Goal: Task Accomplishment & Management: Manage account settings

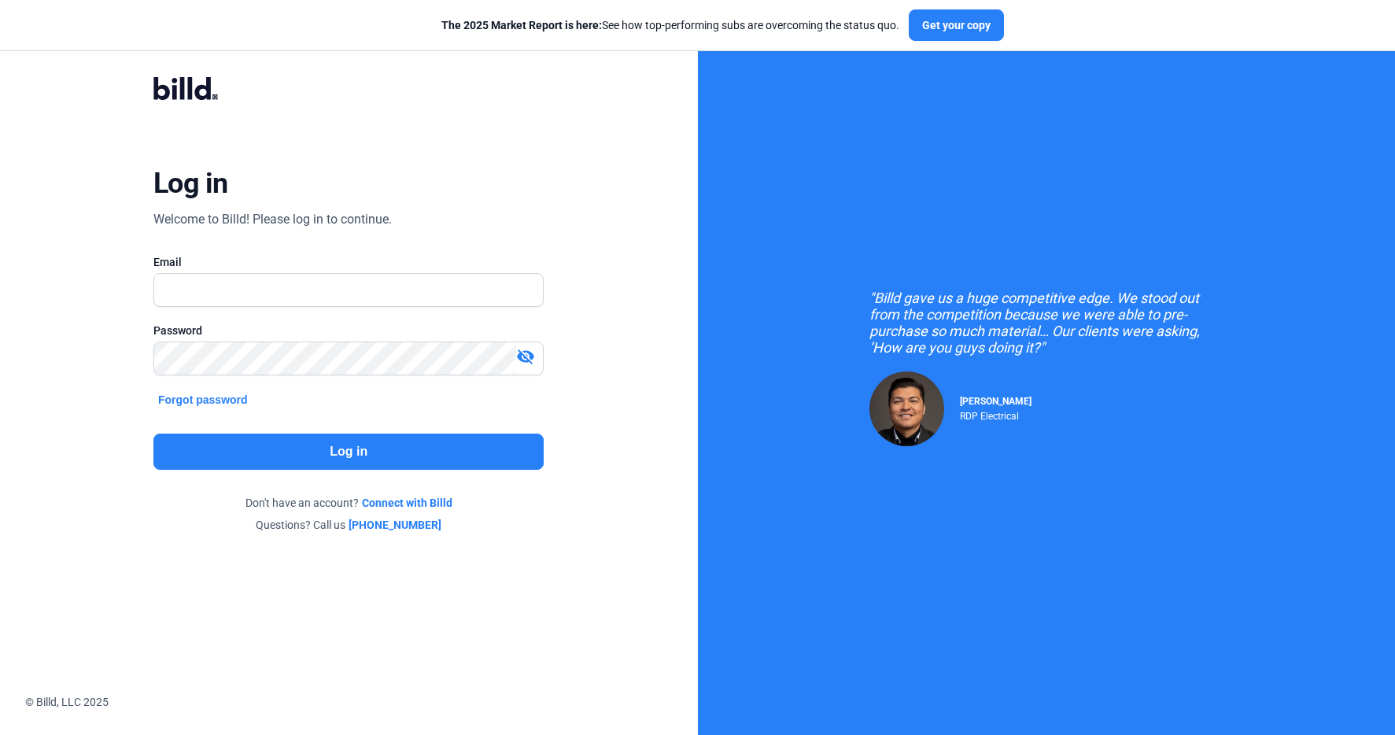
click at [335, 240] on div "Log in Welcome to Billd! Please log in to continue. Email Password visibility_o…" at bounding box center [349, 304] width 502 height 511
drag, startPoint x: 312, startPoint y: 283, endPoint x: 316, endPoint y: 297, distance: 14.7
click at [312, 283] on input "text" at bounding box center [348, 290] width 389 height 32
type input "[PERSON_NAME][EMAIL_ADDRESS][PERSON_NAME][DOMAIN_NAME]"
click at [345, 452] on button "Log in" at bounding box center [348, 451] width 390 height 36
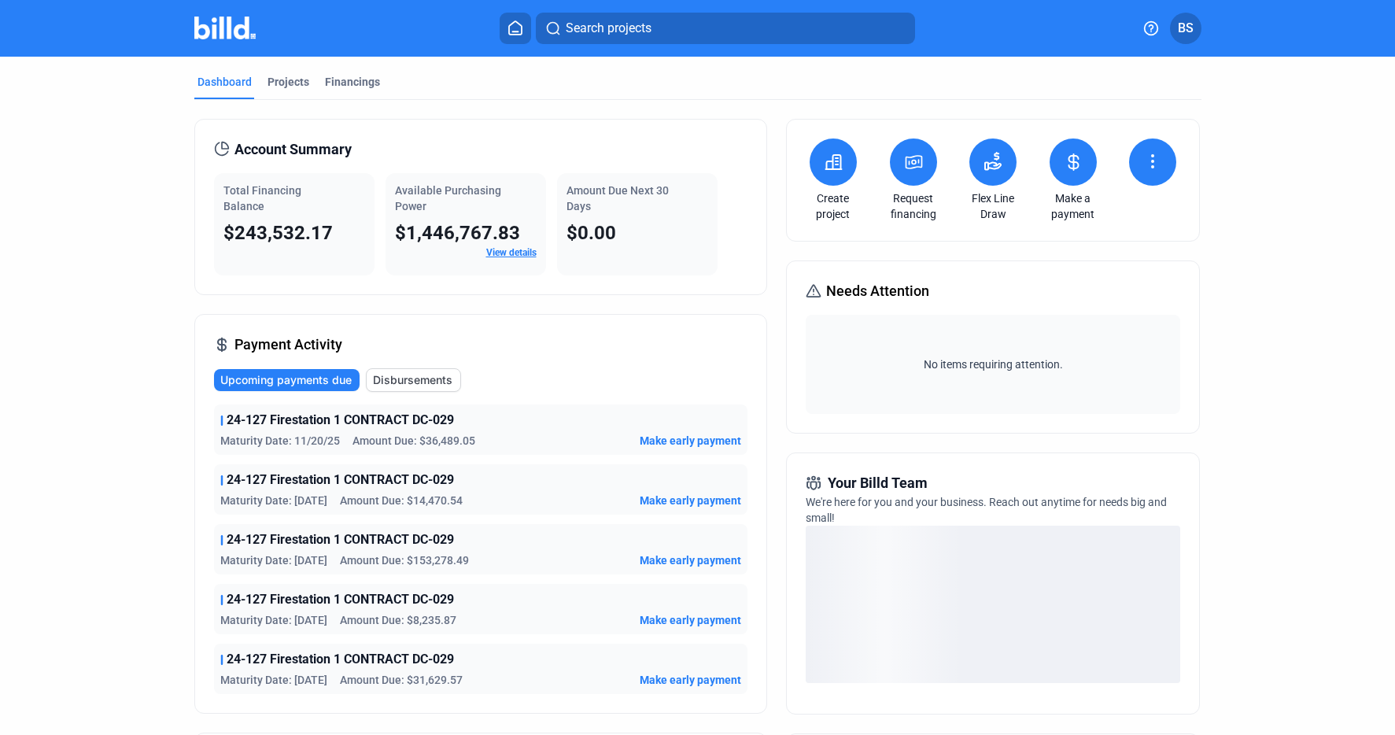
click at [1187, 32] on span "BS" at bounding box center [1186, 28] width 16 height 19
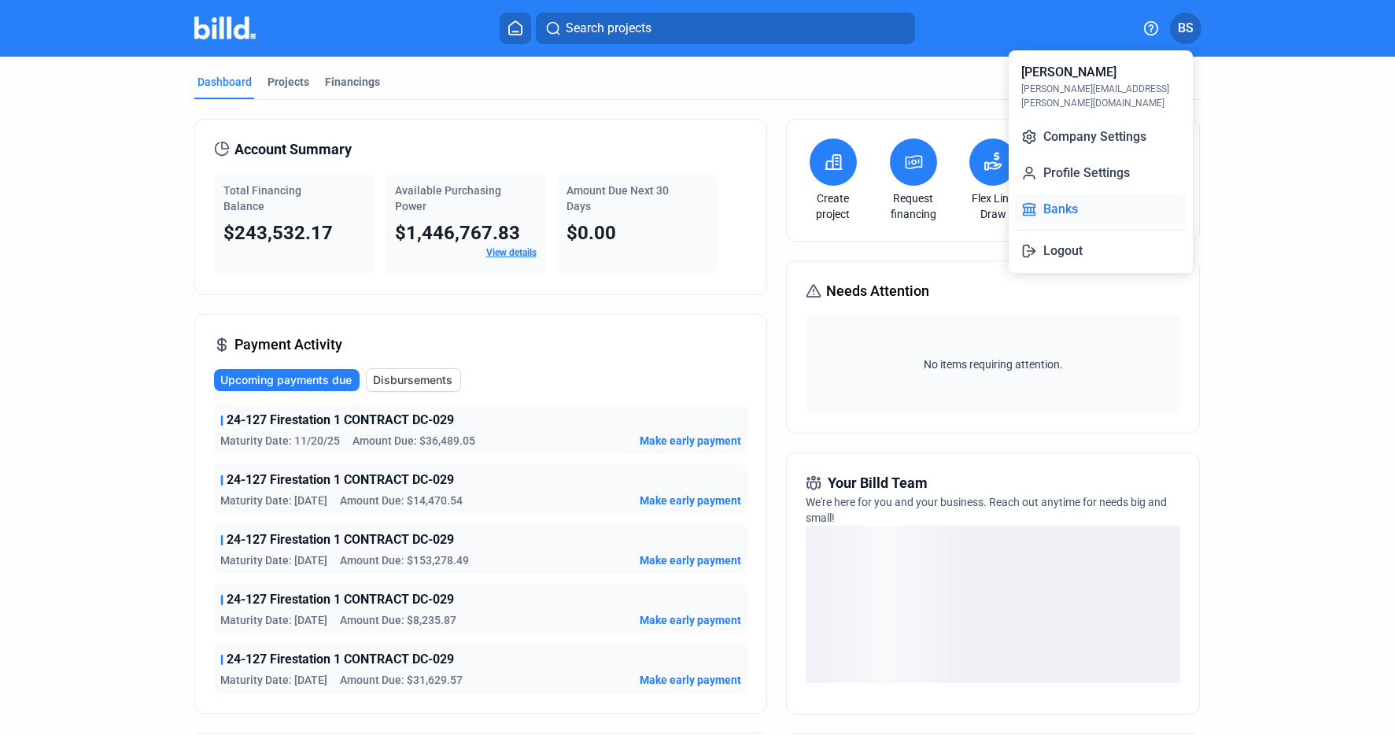
click at [1070, 194] on button "Banks" at bounding box center [1101, 209] width 172 height 31
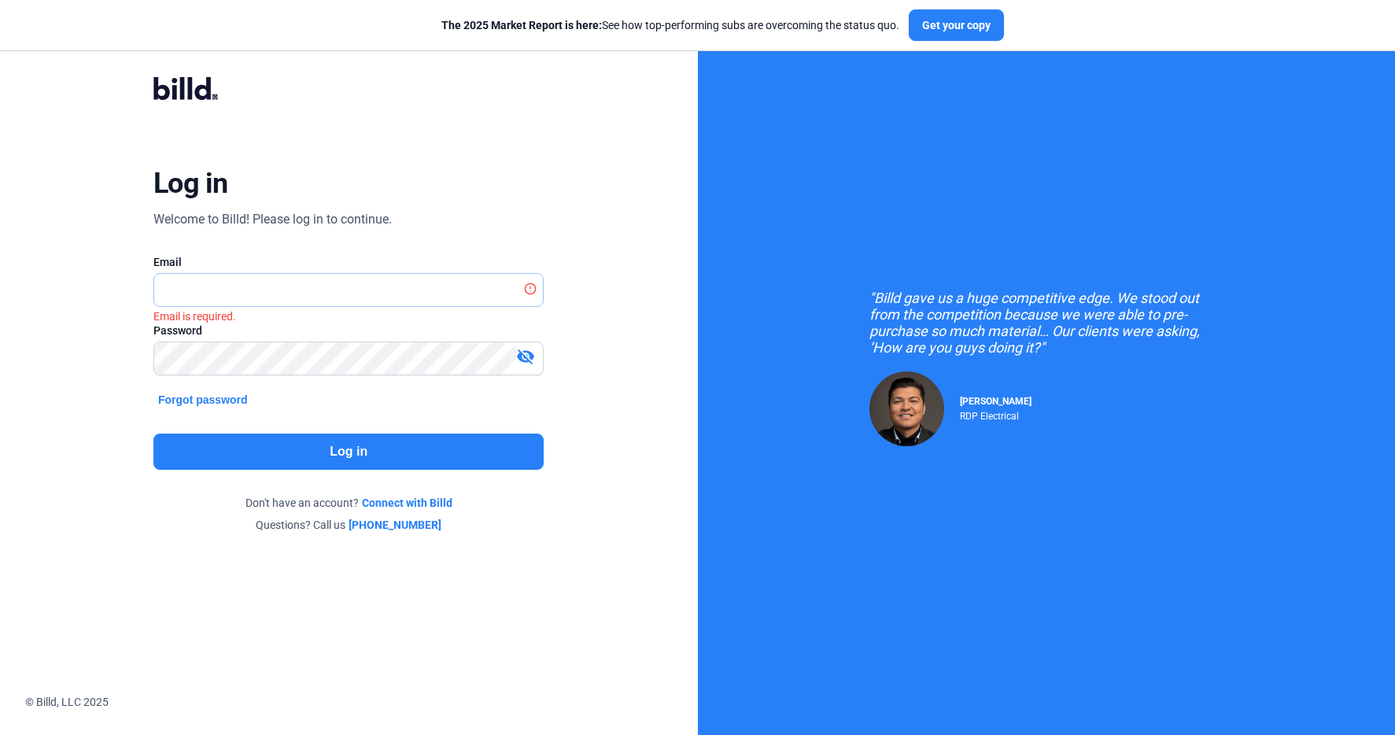
type input "[PERSON_NAME][EMAIL_ADDRESS][PERSON_NAME][DOMAIN_NAME]"
click at [411, 442] on button "Log in" at bounding box center [348, 451] width 390 height 36
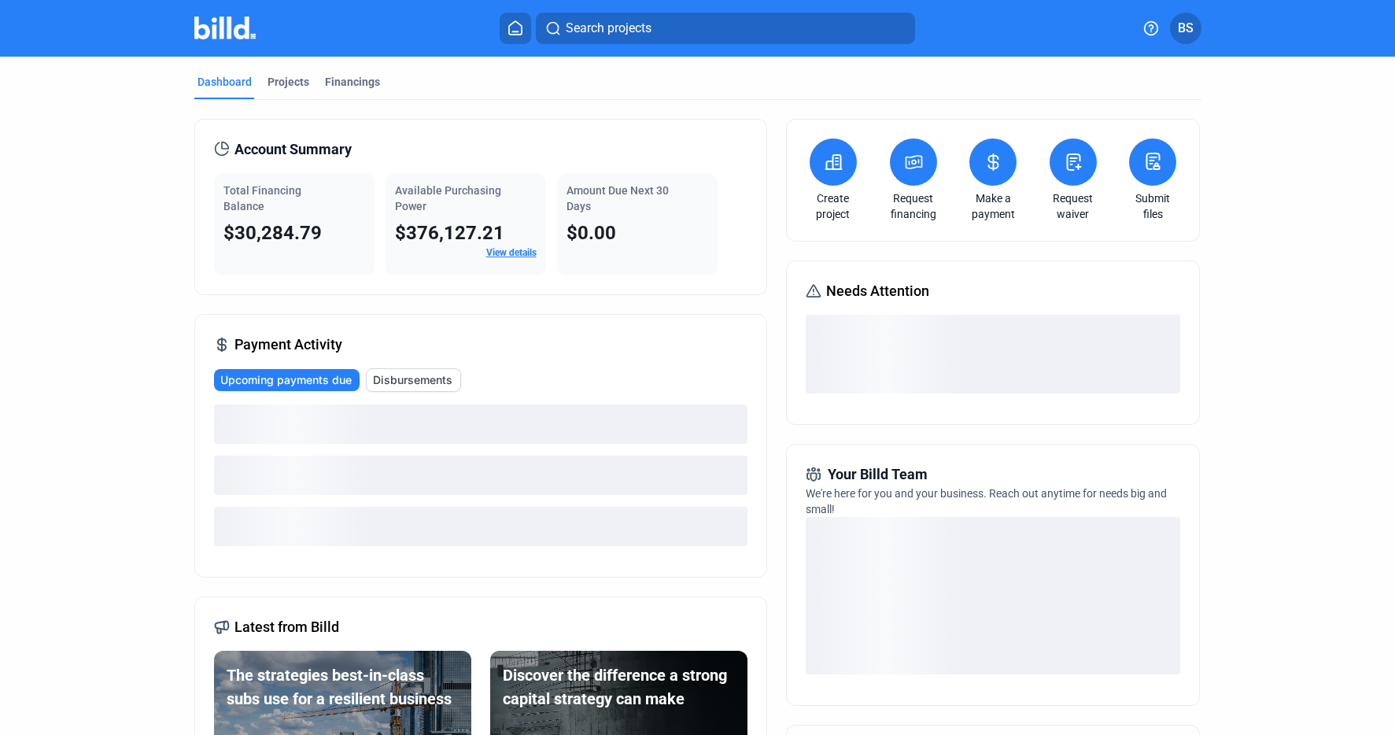
click at [1196, 30] on button "BS" at bounding box center [1185, 28] width 31 height 31
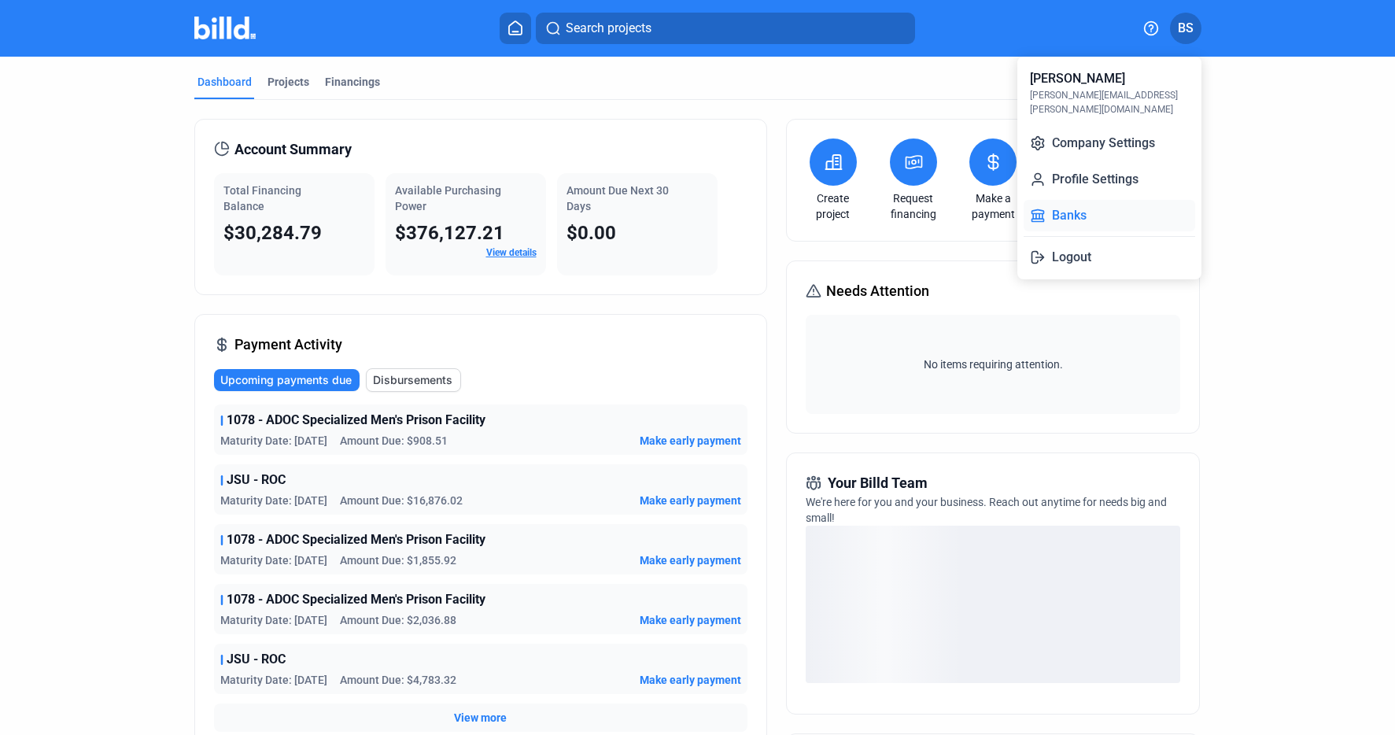
click at [1062, 200] on button "Banks" at bounding box center [1110, 215] width 172 height 31
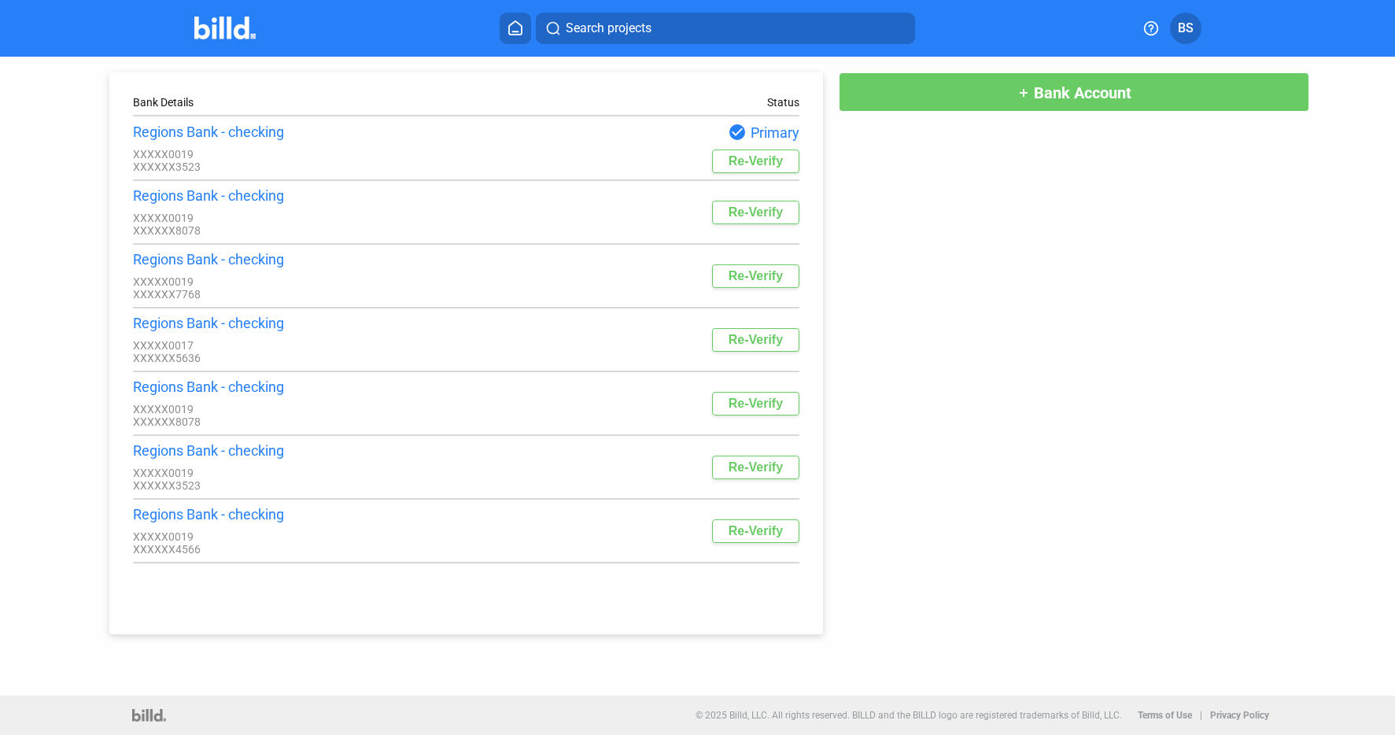
click at [766, 158] on button "Re-Verify" at bounding box center [755, 161] width 87 height 24
click at [1184, 28] on span "BS" at bounding box center [1186, 28] width 16 height 19
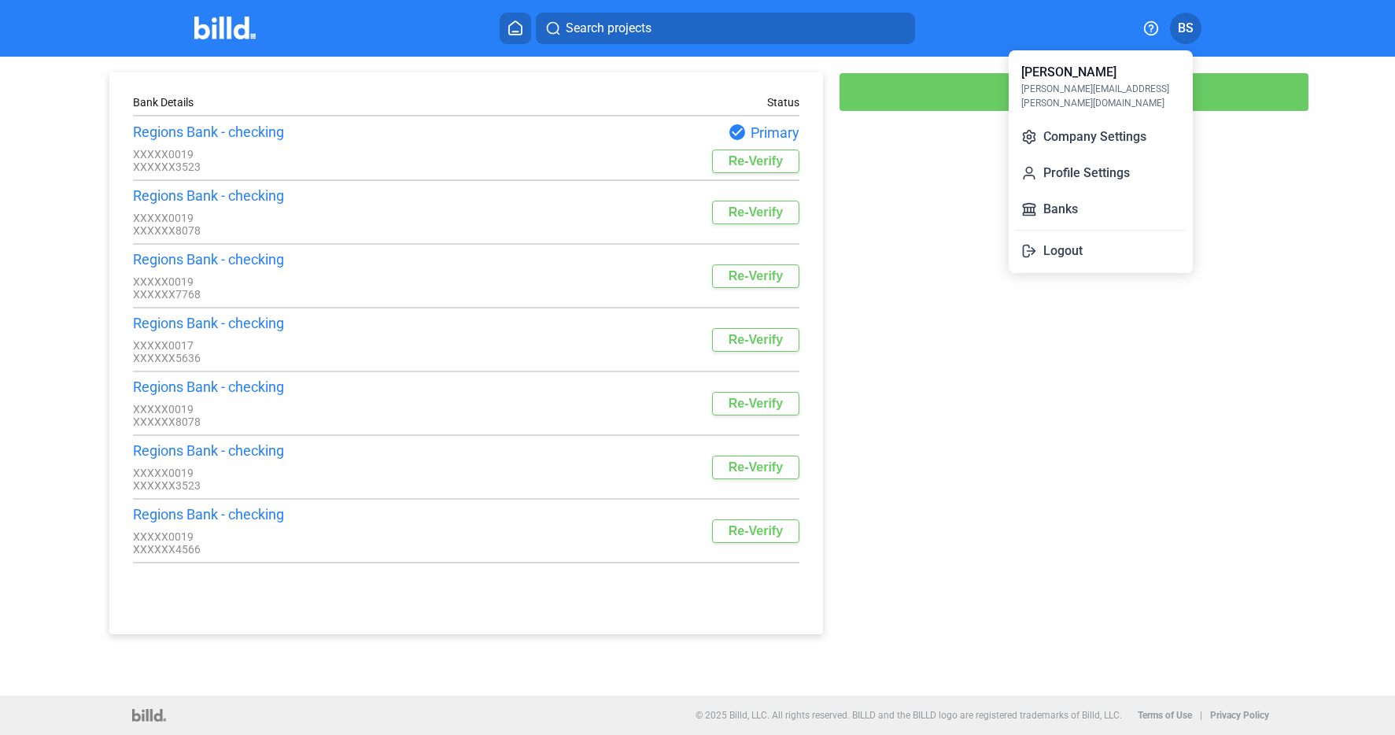
click at [1070, 194] on button "Banks" at bounding box center [1101, 209] width 172 height 31
